Goal: Information Seeking & Learning: Learn about a topic

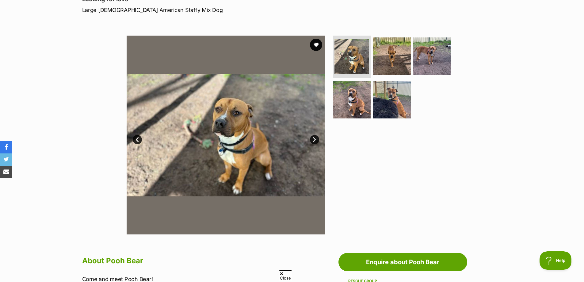
click at [313, 140] on link "Next" at bounding box center [314, 139] width 9 height 9
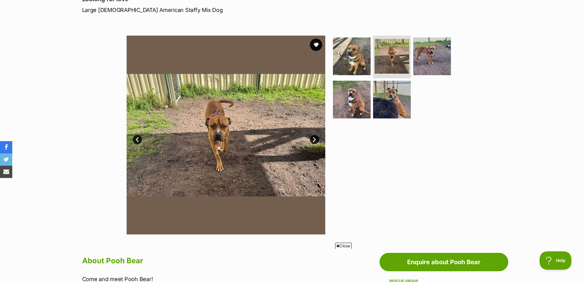
click at [313, 140] on link "Next" at bounding box center [314, 139] width 9 height 9
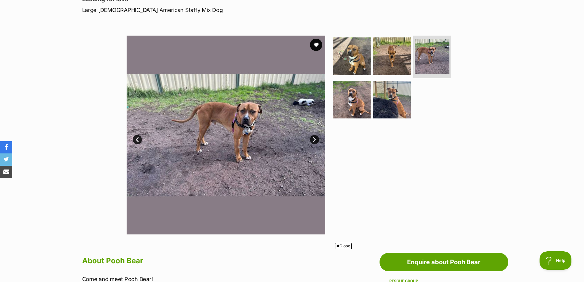
click at [313, 140] on link "Next" at bounding box center [314, 139] width 9 height 9
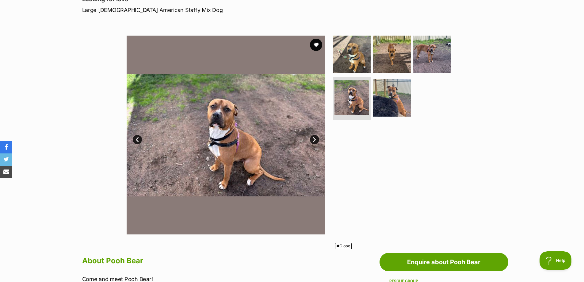
click at [313, 140] on link "Next" at bounding box center [314, 139] width 9 height 9
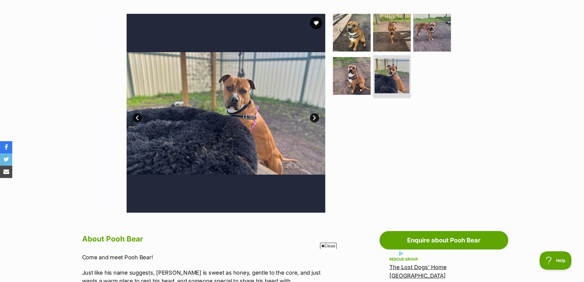
scroll to position [92, 0]
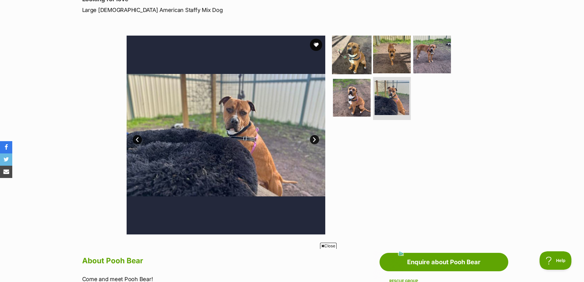
click at [342, 57] on img at bounding box center [352, 54] width 40 height 40
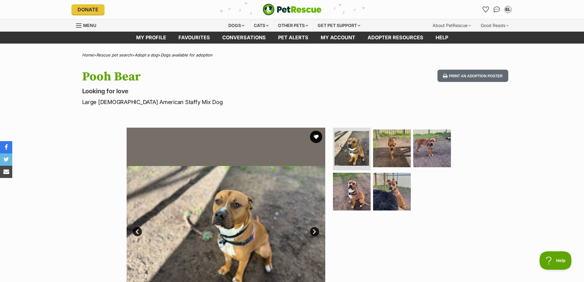
scroll to position [0, 0]
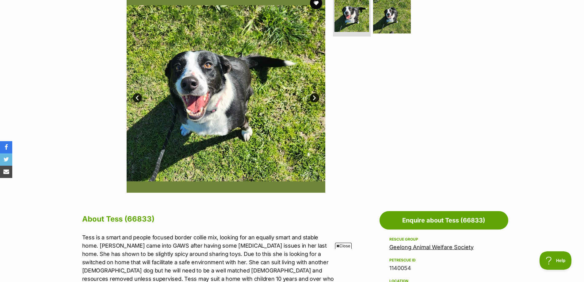
scroll to position [123, 0]
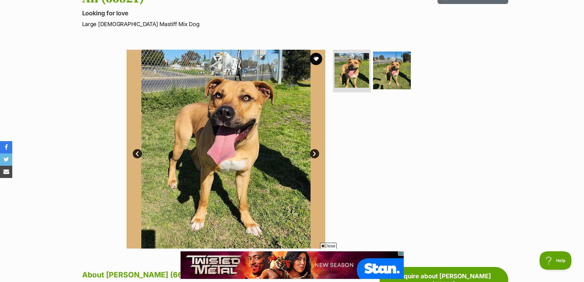
scroll to position [92, 0]
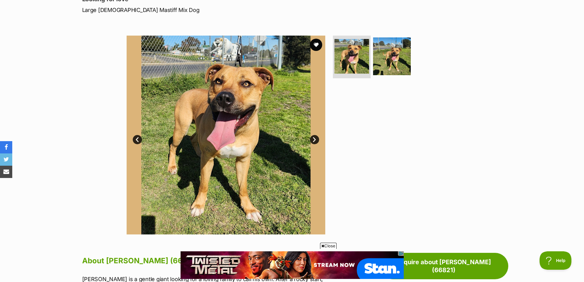
click at [314, 139] on link "Next" at bounding box center [314, 139] width 9 height 9
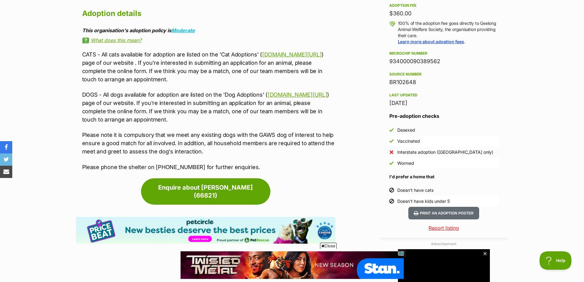
scroll to position [460, 0]
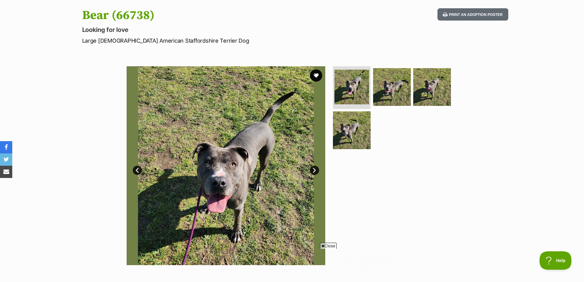
scroll to position [92, 0]
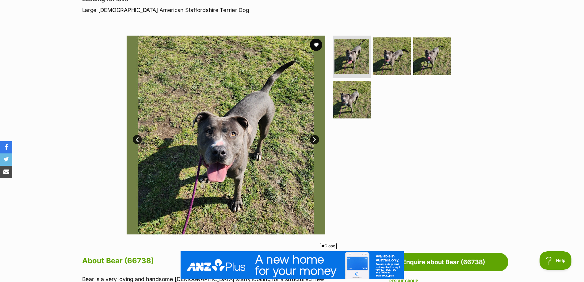
click at [314, 140] on link "Next" at bounding box center [314, 139] width 9 height 9
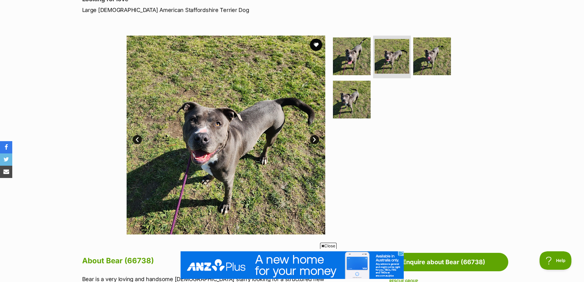
scroll to position [0, 0]
click at [314, 140] on link "Next" at bounding box center [314, 139] width 9 height 9
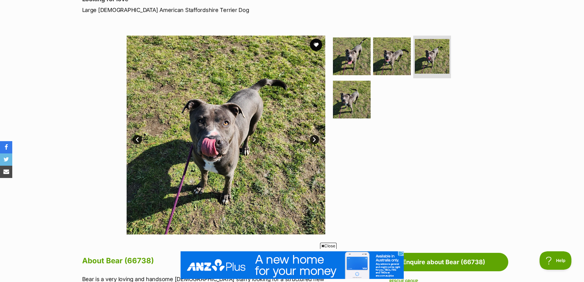
click at [314, 140] on link "Next" at bounding box center [314, 139] width 9 height 9
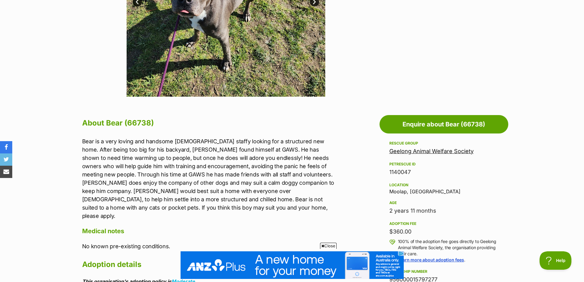
scroll to position [123, 0]
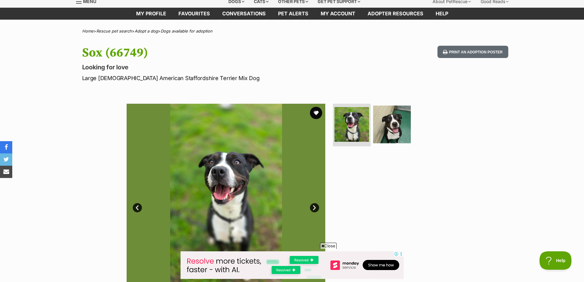
scroll to position [61, 0]
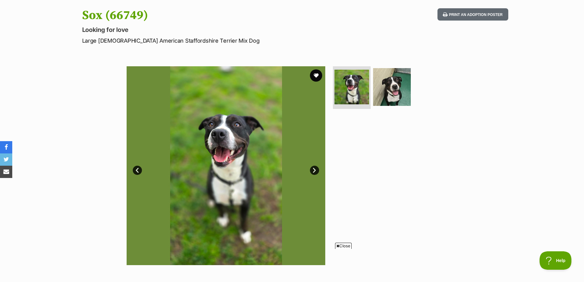
click at [314, 169] on link "Next" at bounding box center [314, 169] width 9 height 9
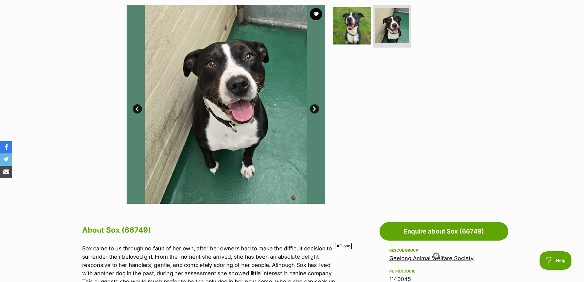
scroll to position [92, 0]
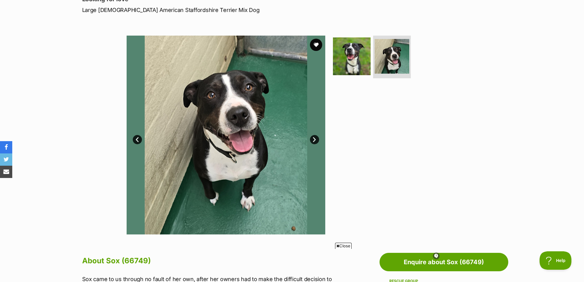
click at [138, 139] on link "Prev" at bounding box center [137, 139] width 9 height 9
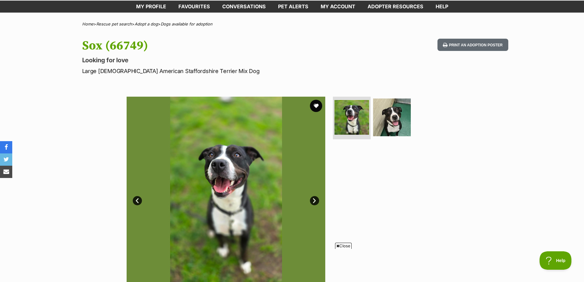
scroll to position [31, 0]
click at [315, 107] on button "favourite" at bounding box center [315, 105] width 13 height 13
